Goal: Information Seeking & Learning: Stay updated

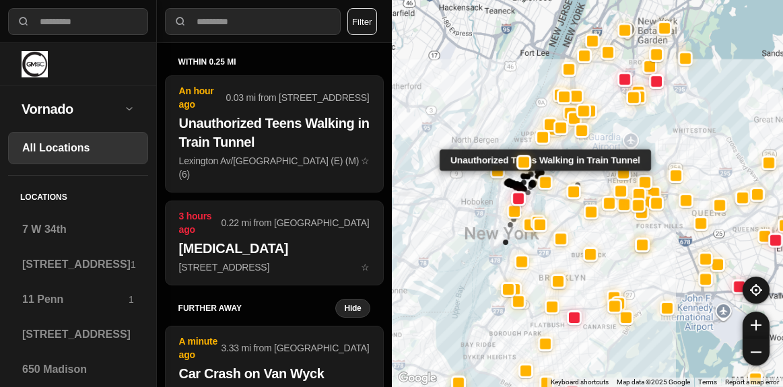
select select "*"
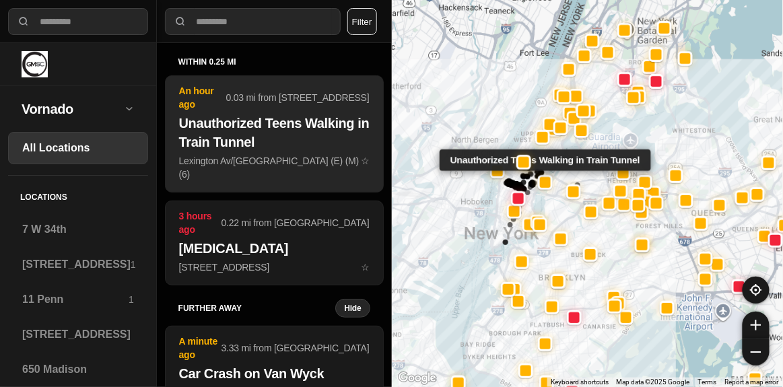
click at [360, 145] on button "An hour ago 0.03 mi from [STREET_ADDRESS] Unauthorized Teens Walking in Train T…" at bounding box center [274, 133] width 219 height 117
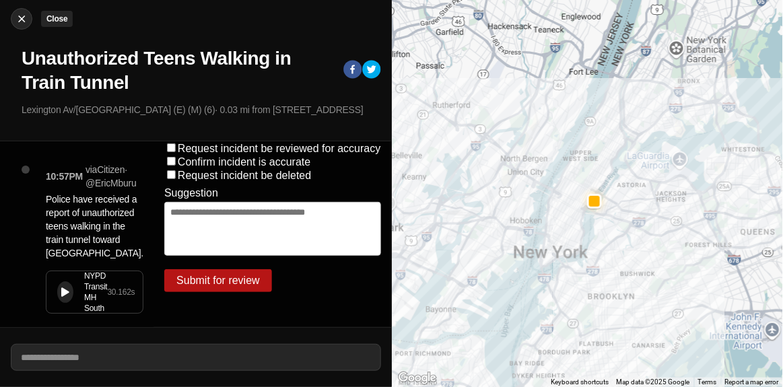
click at [20, 13] on img at bounding box center [21, 18] width 13 height 13
select select "*"
